Goal: Task Accomplishment & Management: Manage account settings

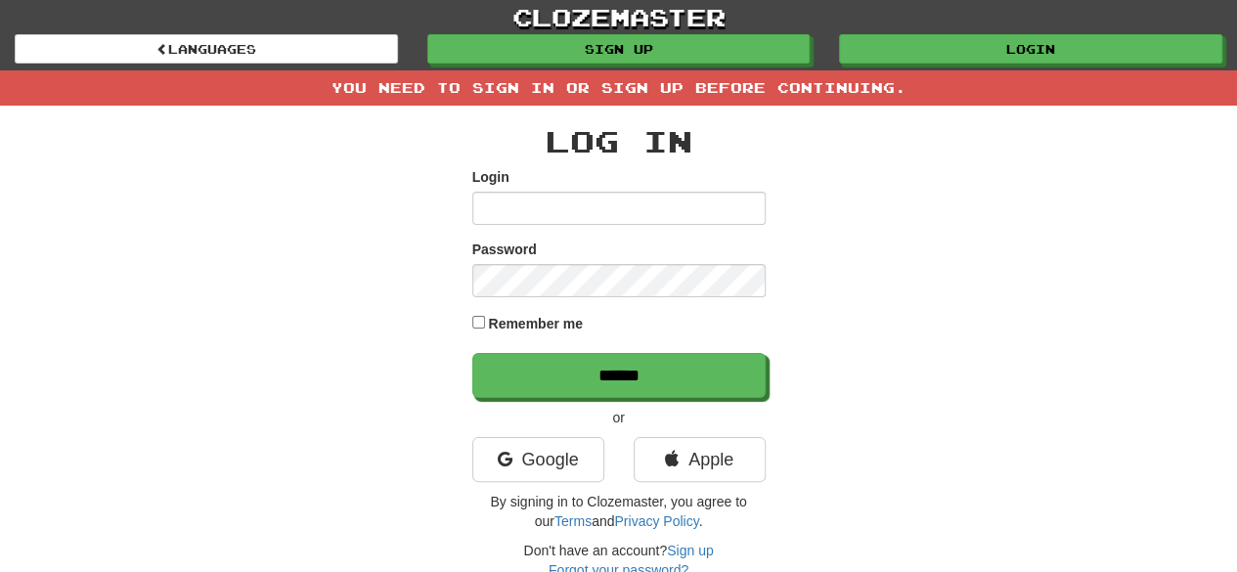
click at [555, 210] on input "Login" at bounding box center [618, 208] width 293 height 33
click at [561, 465] on link "Google" at bounding box center [538, 459] width 132 height 45
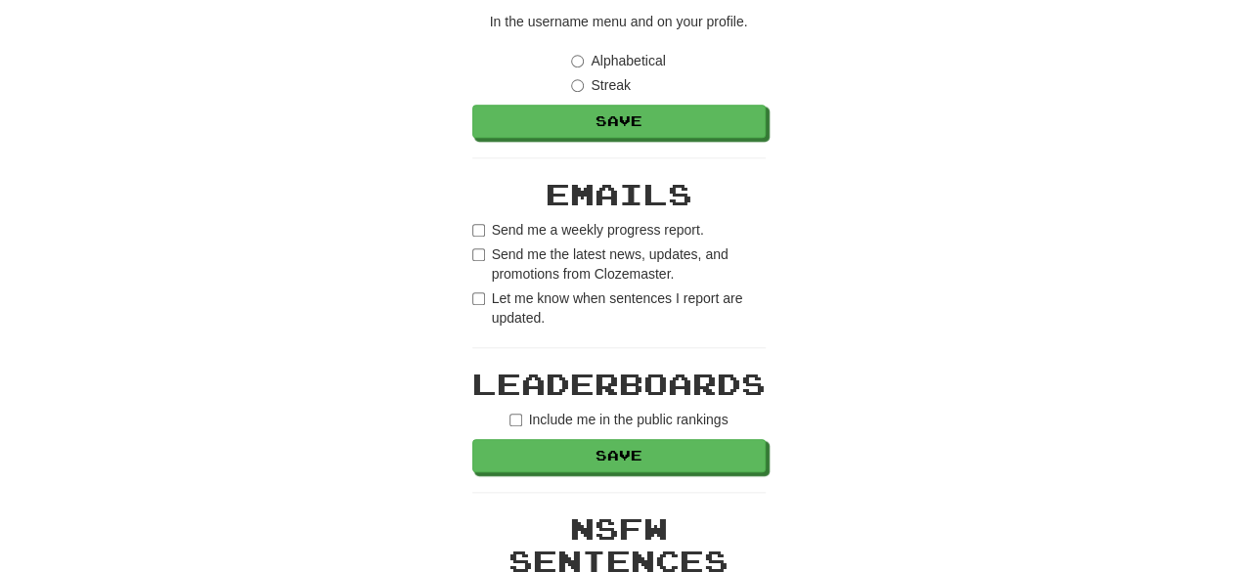
scroll to position [783, 0]
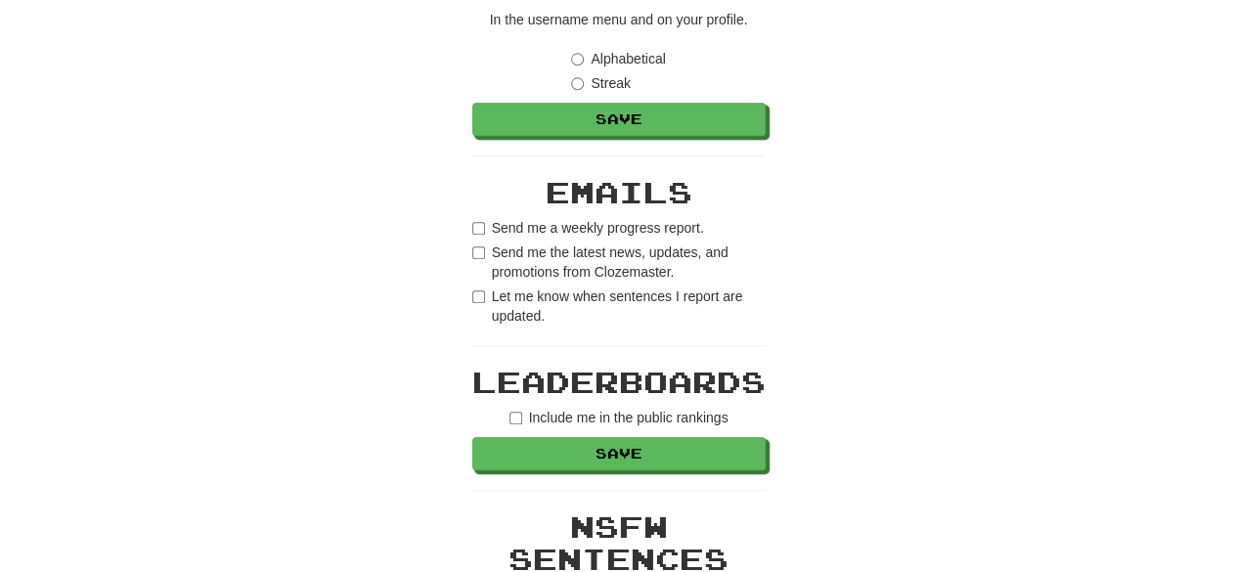
click at [475, 289] on label "Let me know when sentences I report are updated." at bounding box center [618, 306] width 293 height 39
click at [468, 291] on div "**********" at bounding box center [619, 200] width 1144 height 1867
click at [548, 422] on label "Include me in the public rankings" at bounding box center [619, 418] width 219 height 20
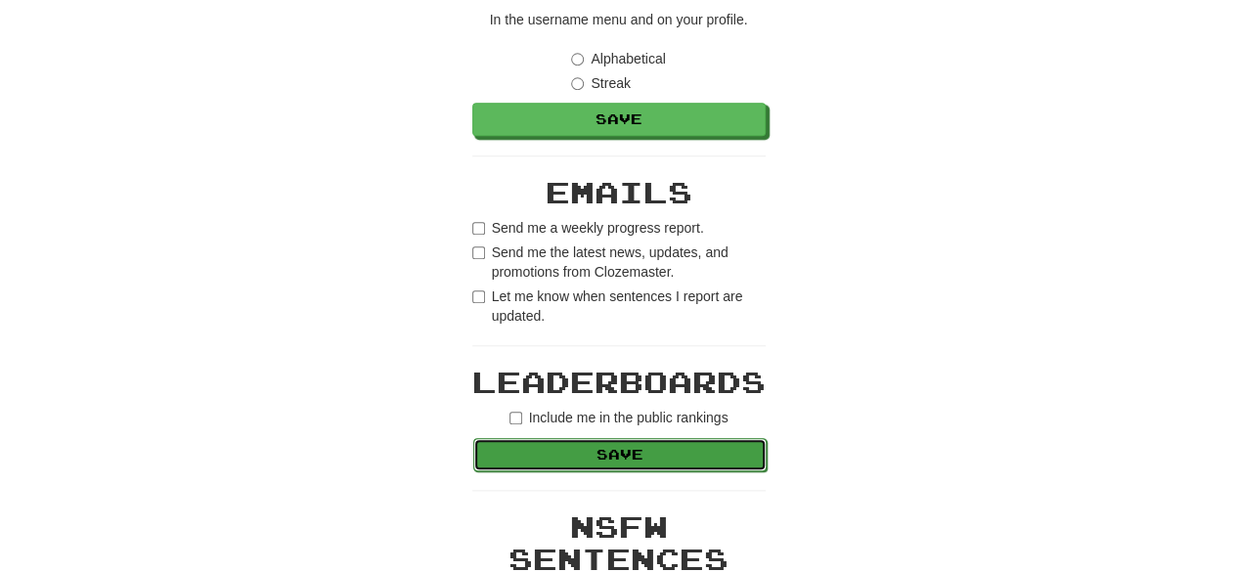
click at [550, 445] on button "Save" at bounding box center [619, 454] width 293 height 33
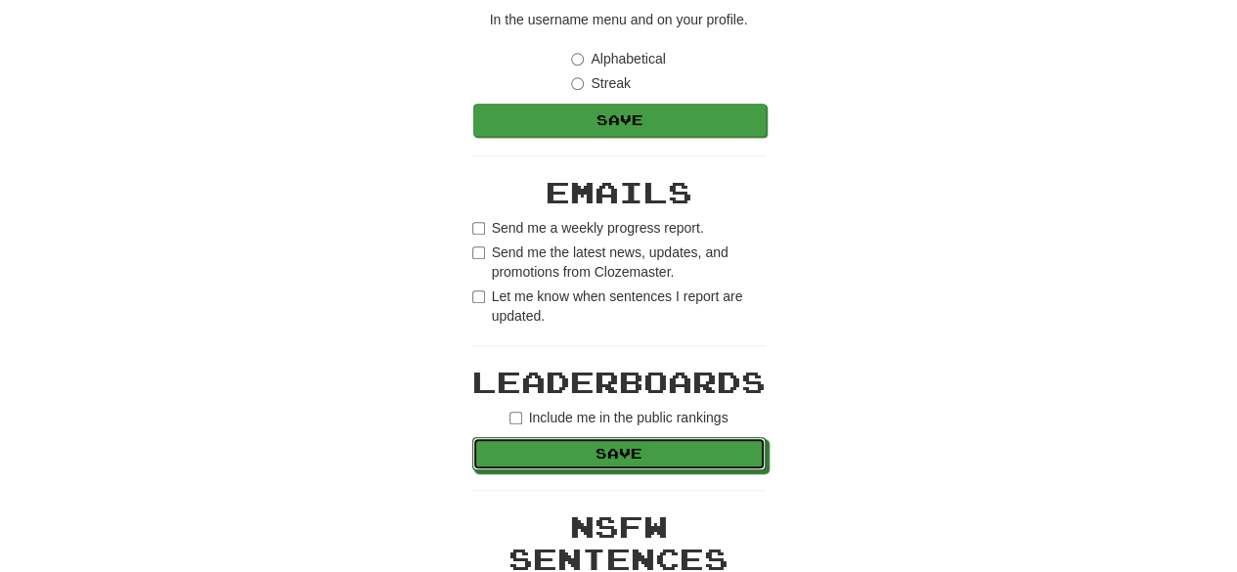
drag, startPoint x: 526, startPoint y: 447, endPoint x: 724, endPoint y: 116, distance: 385.2
click at [526, 447] on button "Save" at bounding box center [618, 453] width 293 height 33
